Goal: Complete application form

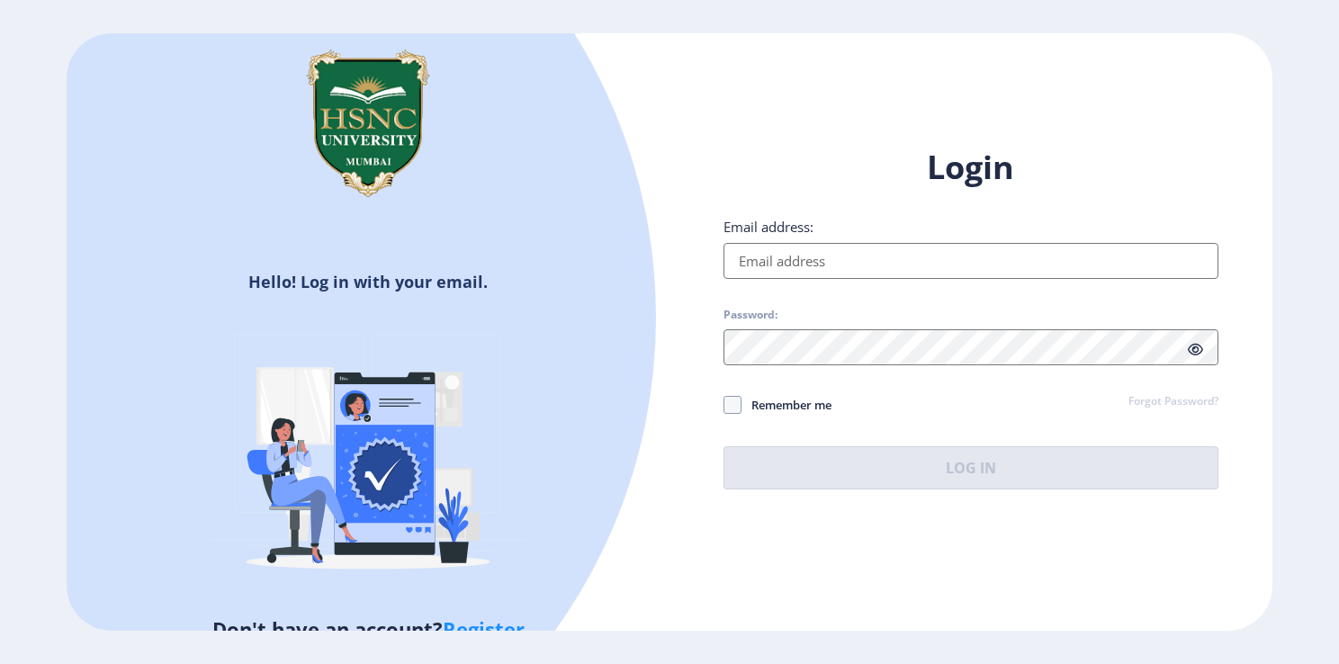
click at [817, 261] on input "Email address:" at bounding box center [970, 261] width 495 height 36
type input "[EMAIL_ADDRESS][DOMAIN_NAME]"
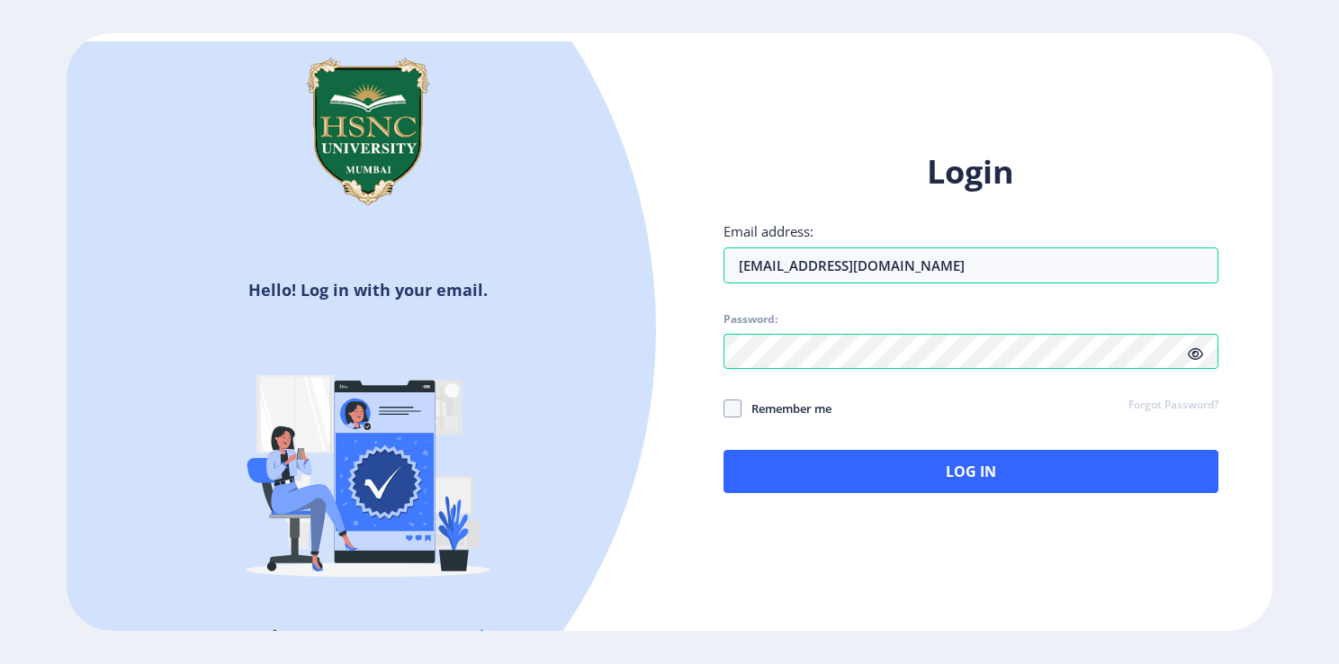
click at [1188, 357] on icon at bounding box center [1195, 353] width 15 height 13
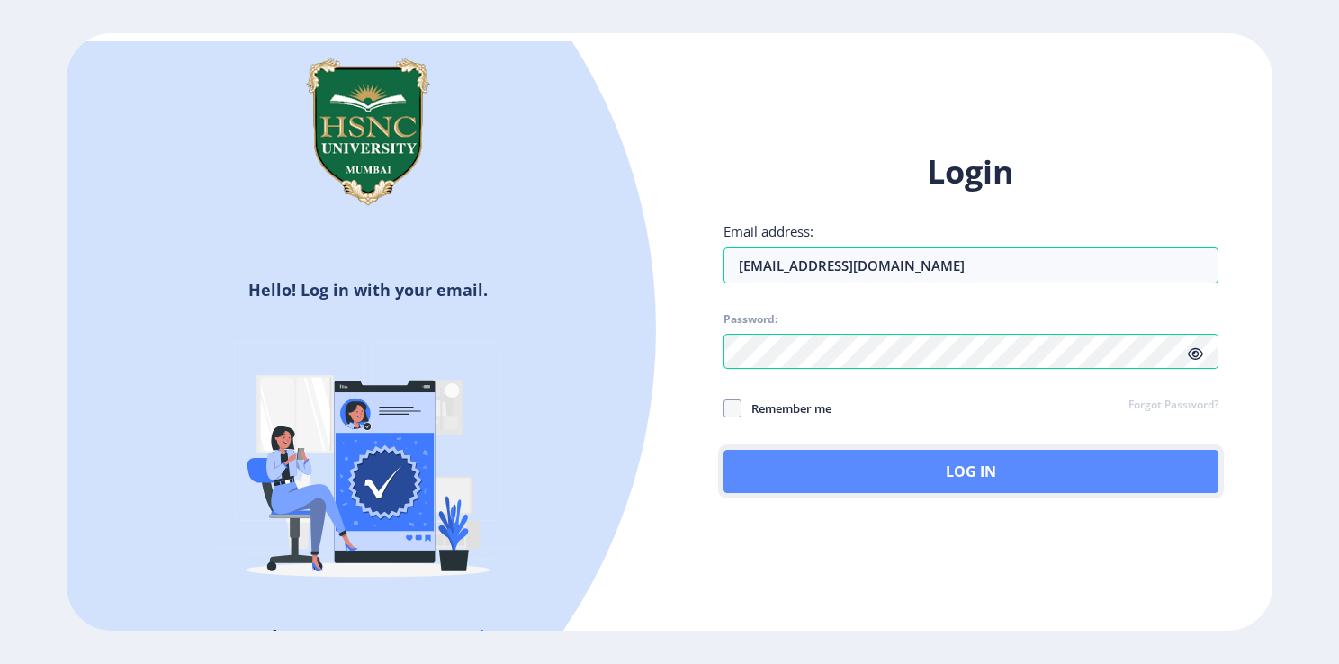
click at [903, 475] on button "Log In" at bounding box center [970, 471] width 495 height 43
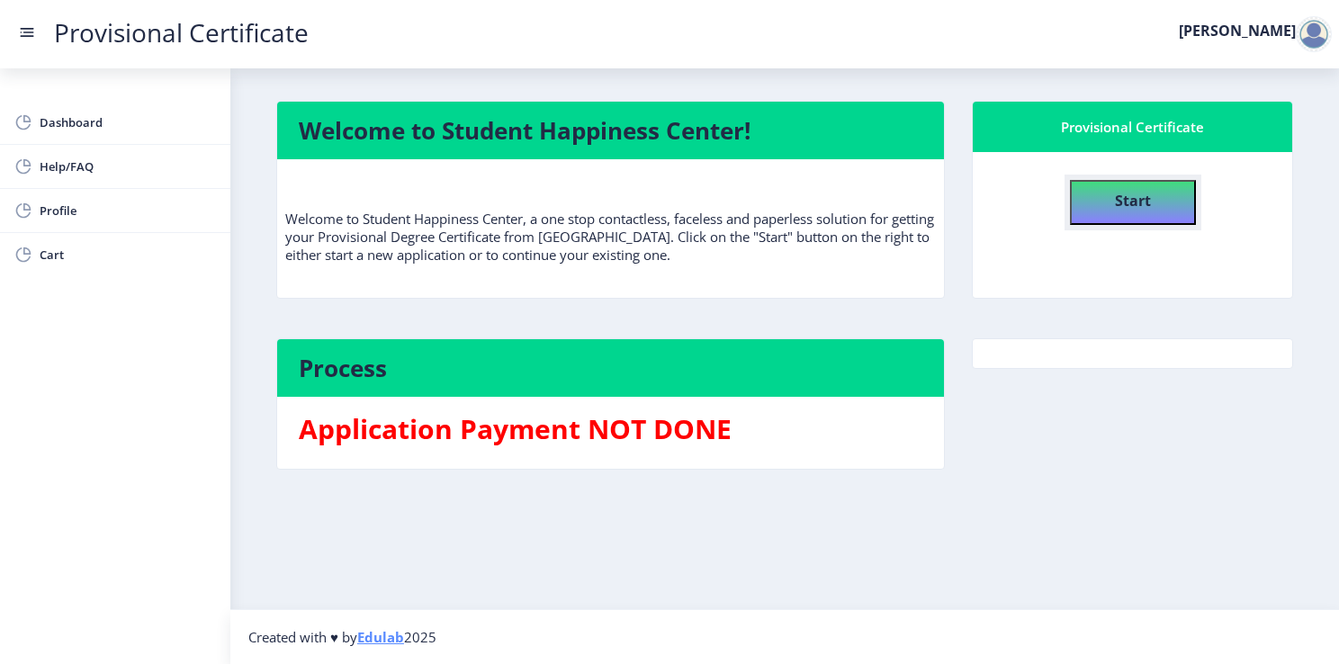
click at [1129, 196] on b "Start" at bounding box center [1133, 201] width 36 height 20
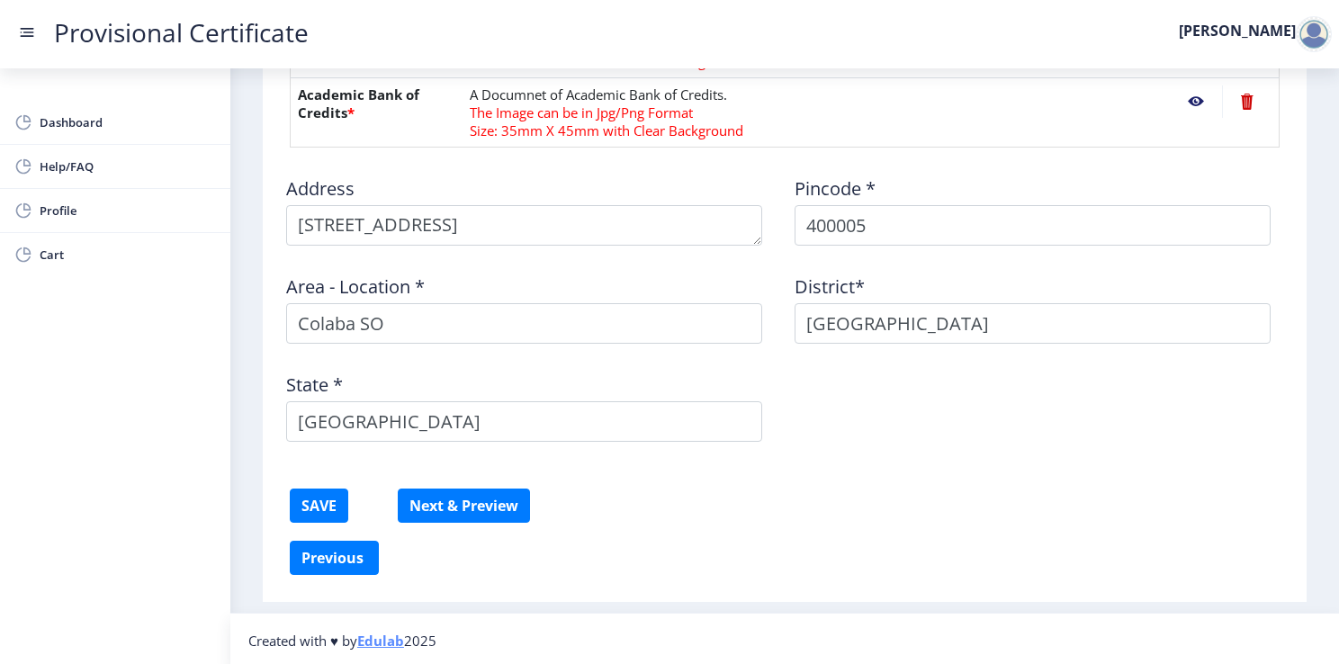
scroll to position [968, 0]
click at [468, 508] on button "Next & Preview" at bounding box center [464, 506] width 132 height 34
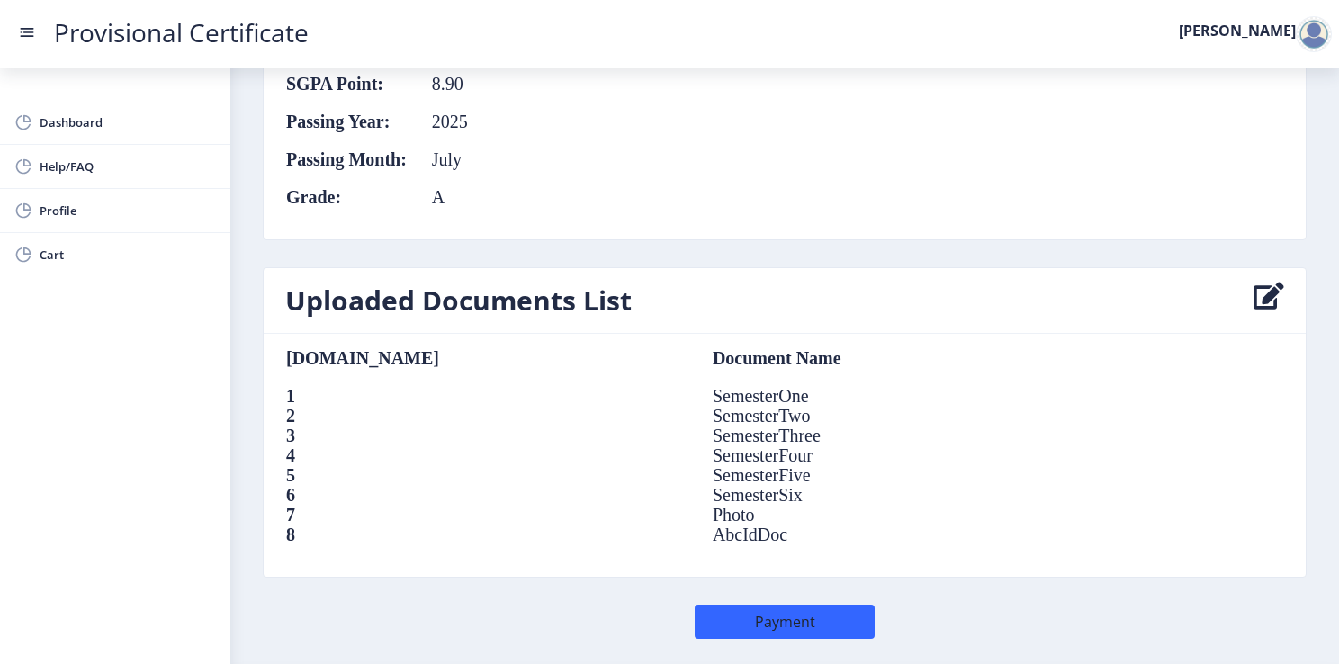
scroll to position [1130, 0]
click at [747, 615] on button "Payment" at bounding box center [785, 622] width 180 height 34
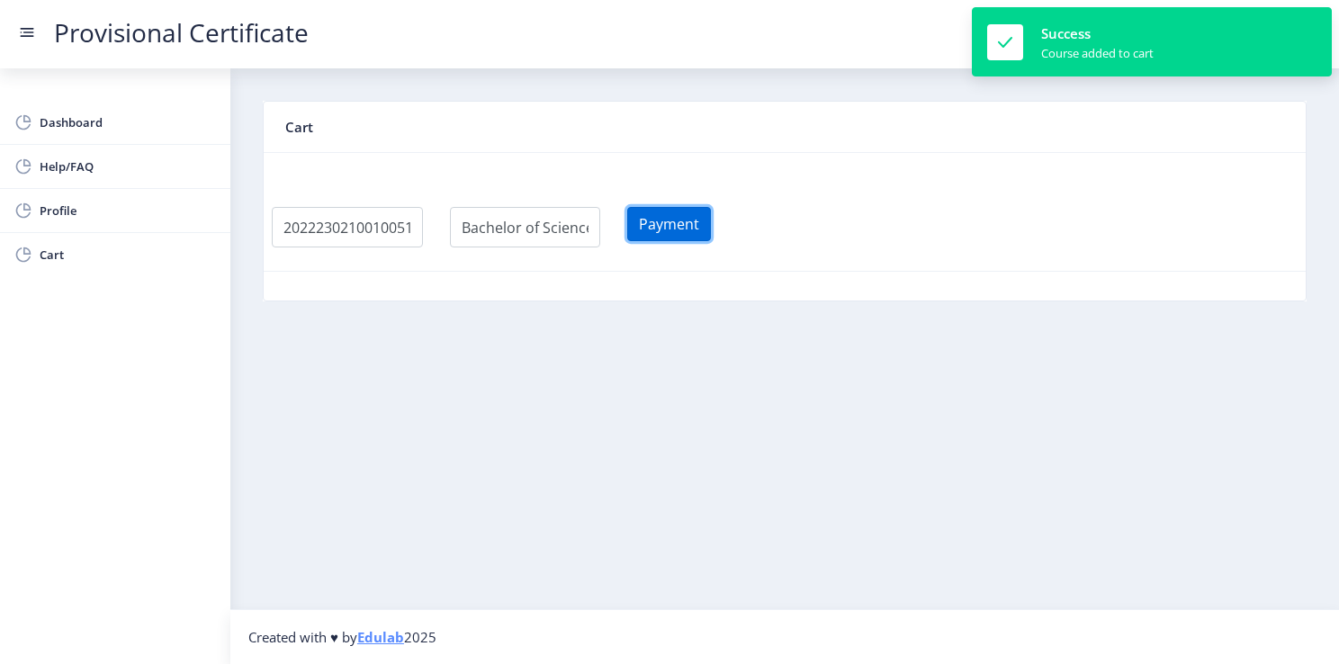
click at [685, 221] on button "Payment" at bounding box center [669, 224] width 84 height 34
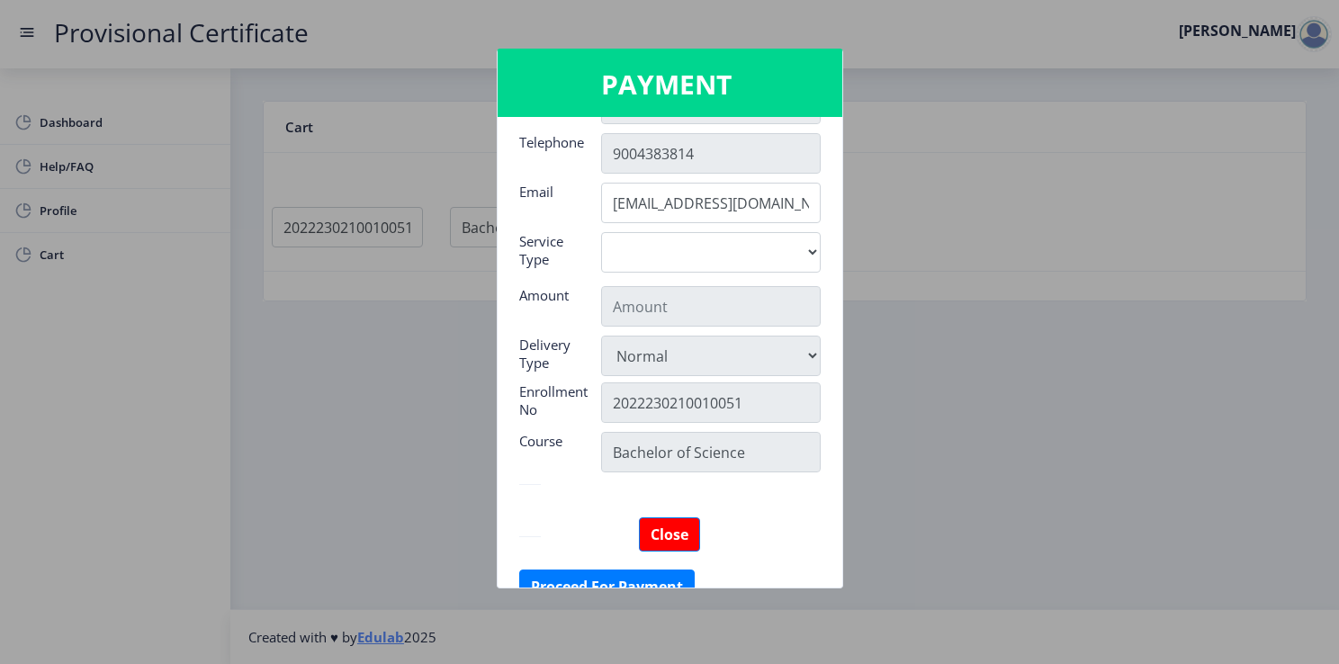
scroll to position [254, 0]
click at [684, 315] on input "text" at bounding box center [711, 307] width 220 height 40
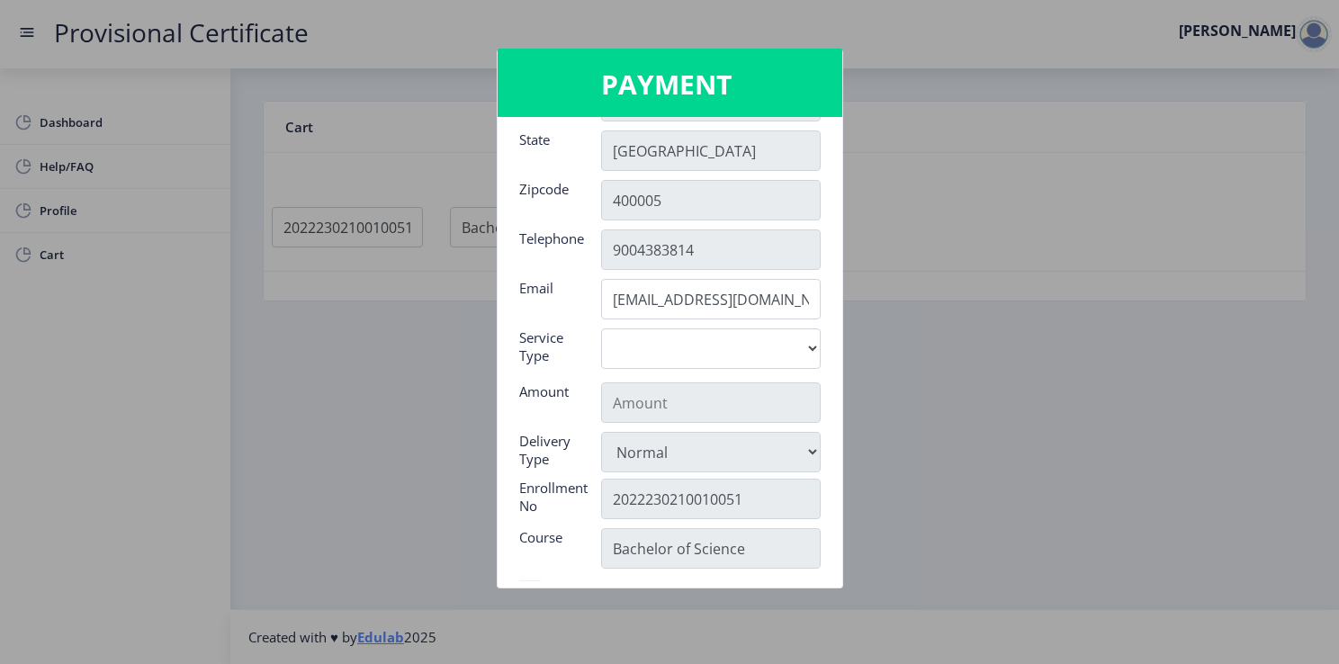
scroll to position [158, 0]
click at [669, 347] on select "Digital" at bounding box center [711, 348] width 220 height 40
select select "old"
click at [601, 328] on select "Digital" at bounding box center [711, 348] width 220 height 40
type input "795"
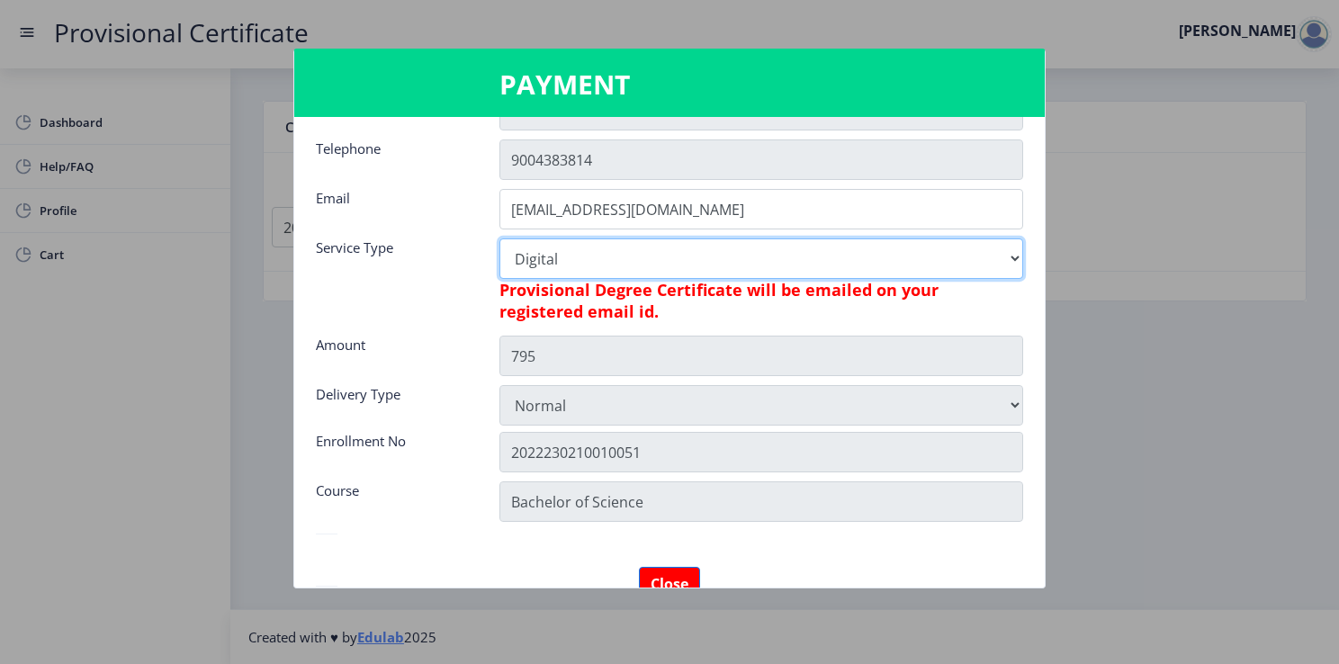
scroll to position [256, 0]
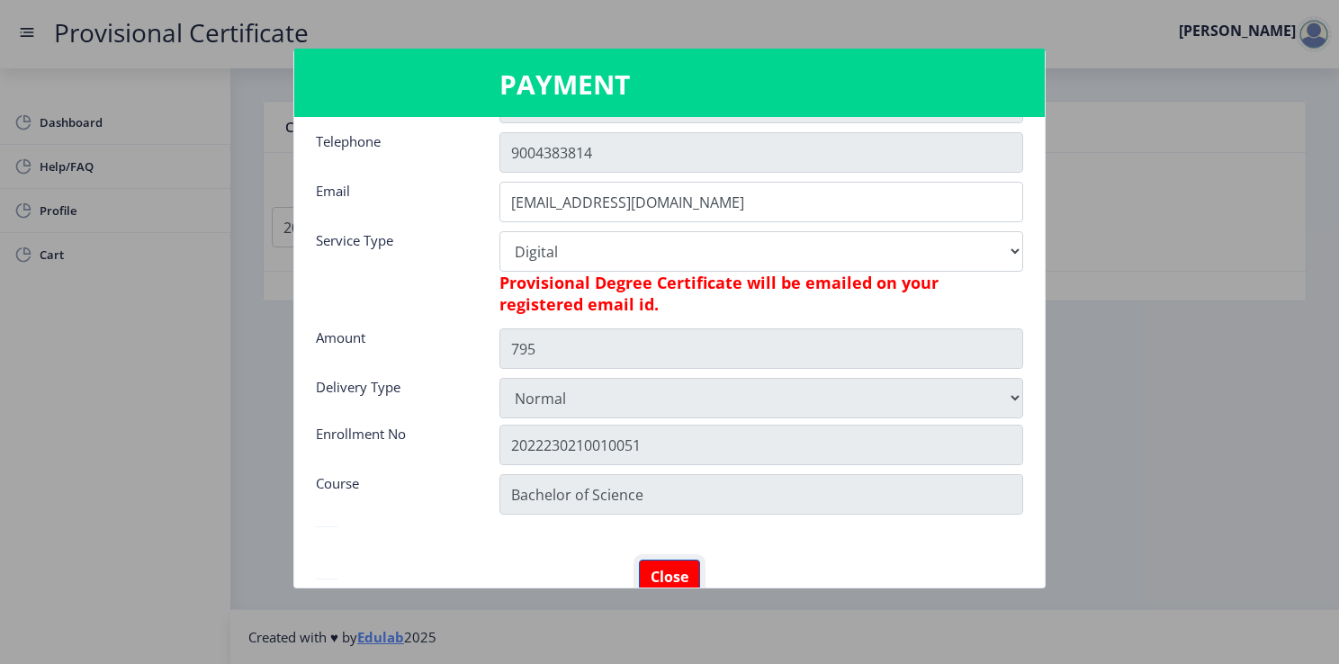
click at [662, 580] on button "Close" at bounding box center [669, 577] width 61 height 34
